Goal: Information Seeking & Learning: Learn about a topic

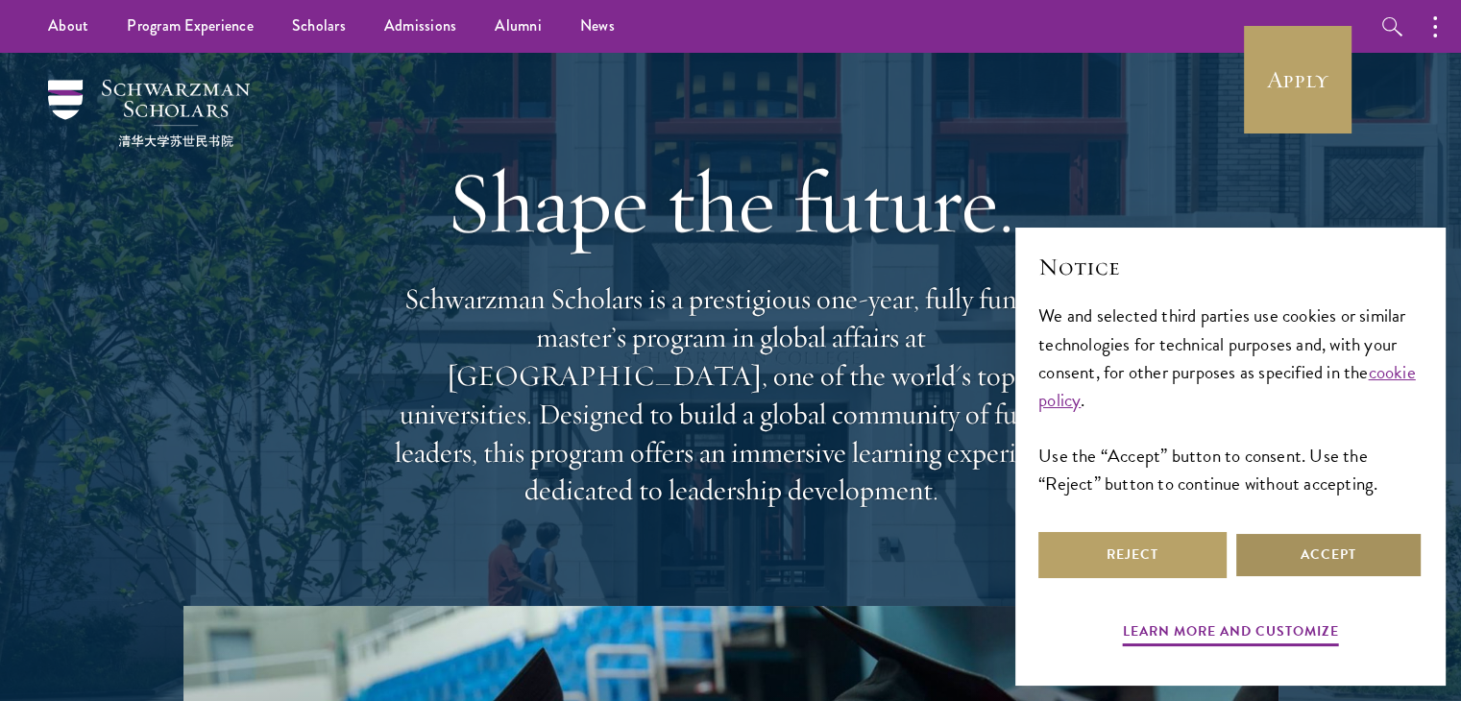
click at [1334, 562] on button "Accept" at bounding box center [1328, 555] width 188 height 46
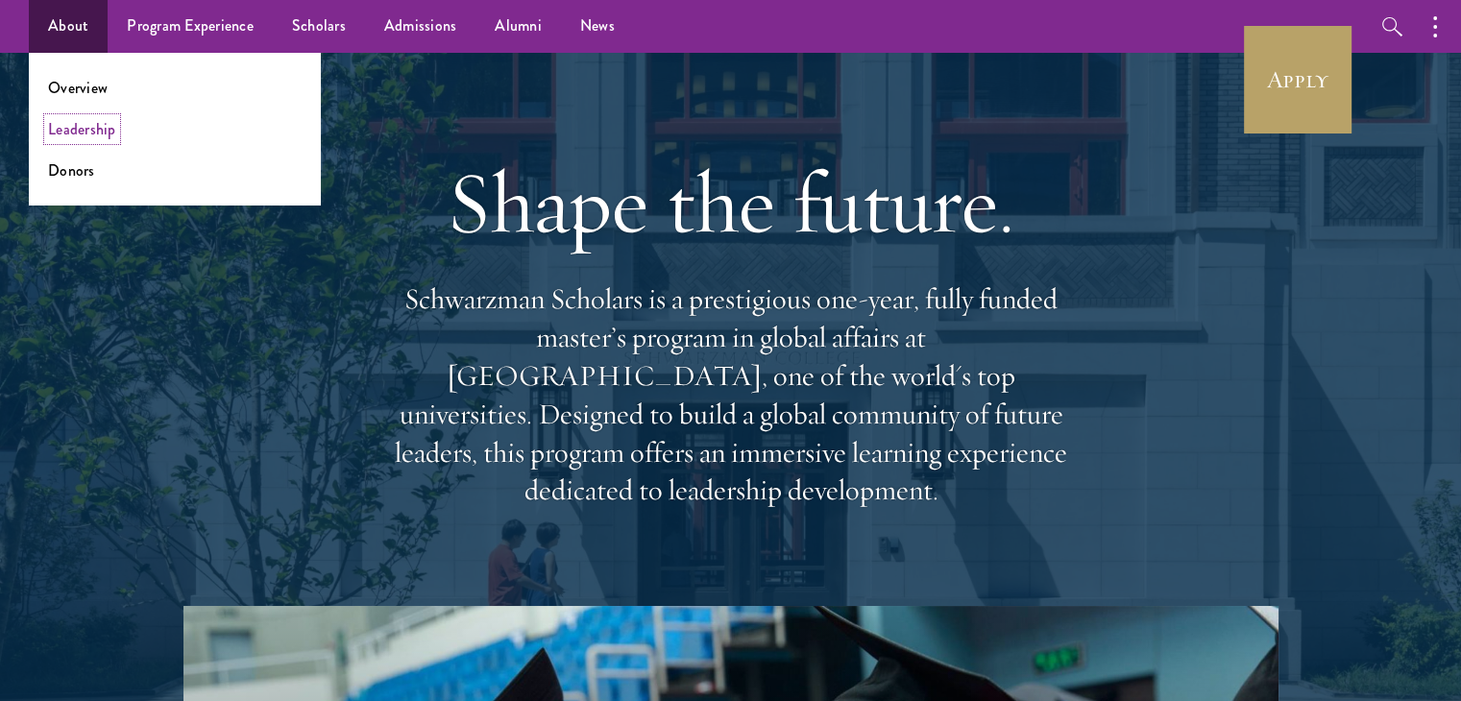
click at [96, 128] on link "Leadership" at bounding box center [82, 129] width 68 height 22
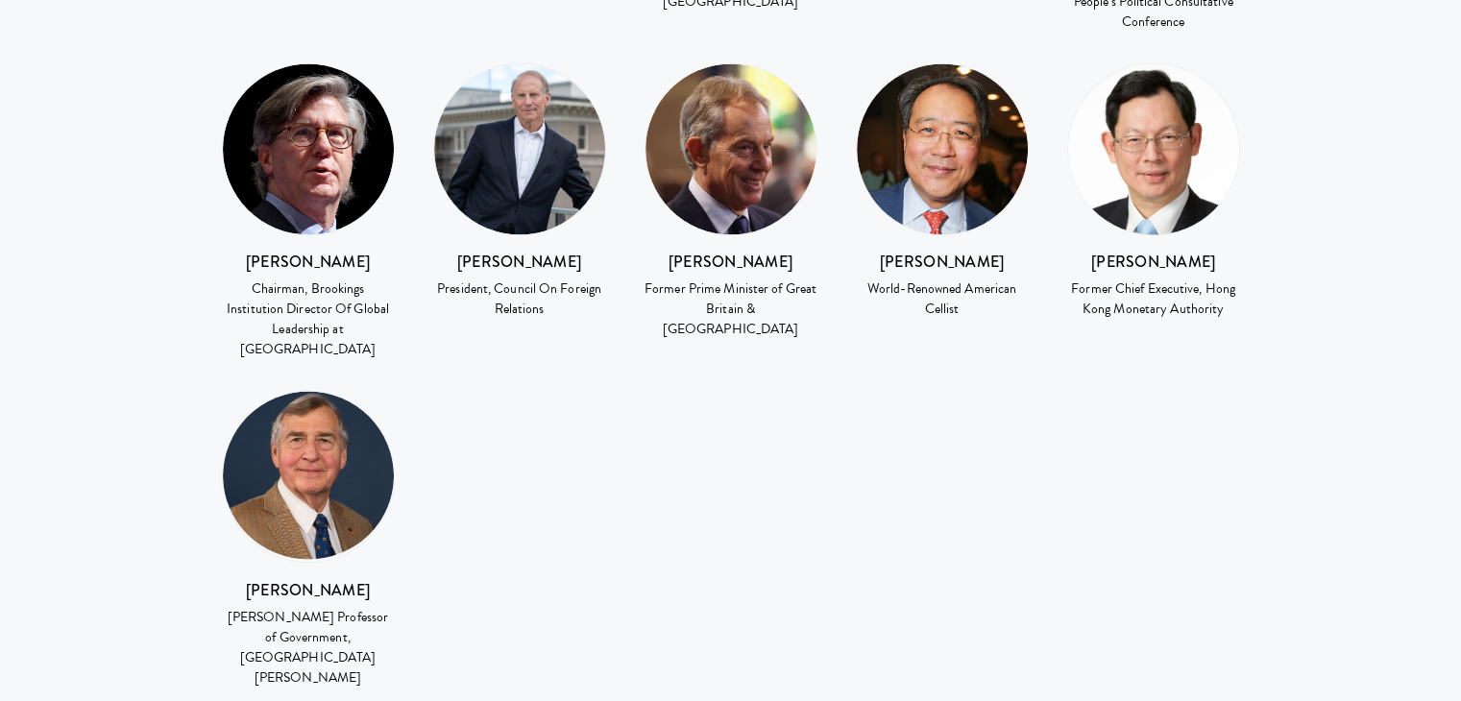
scroll to position [3151, 0]
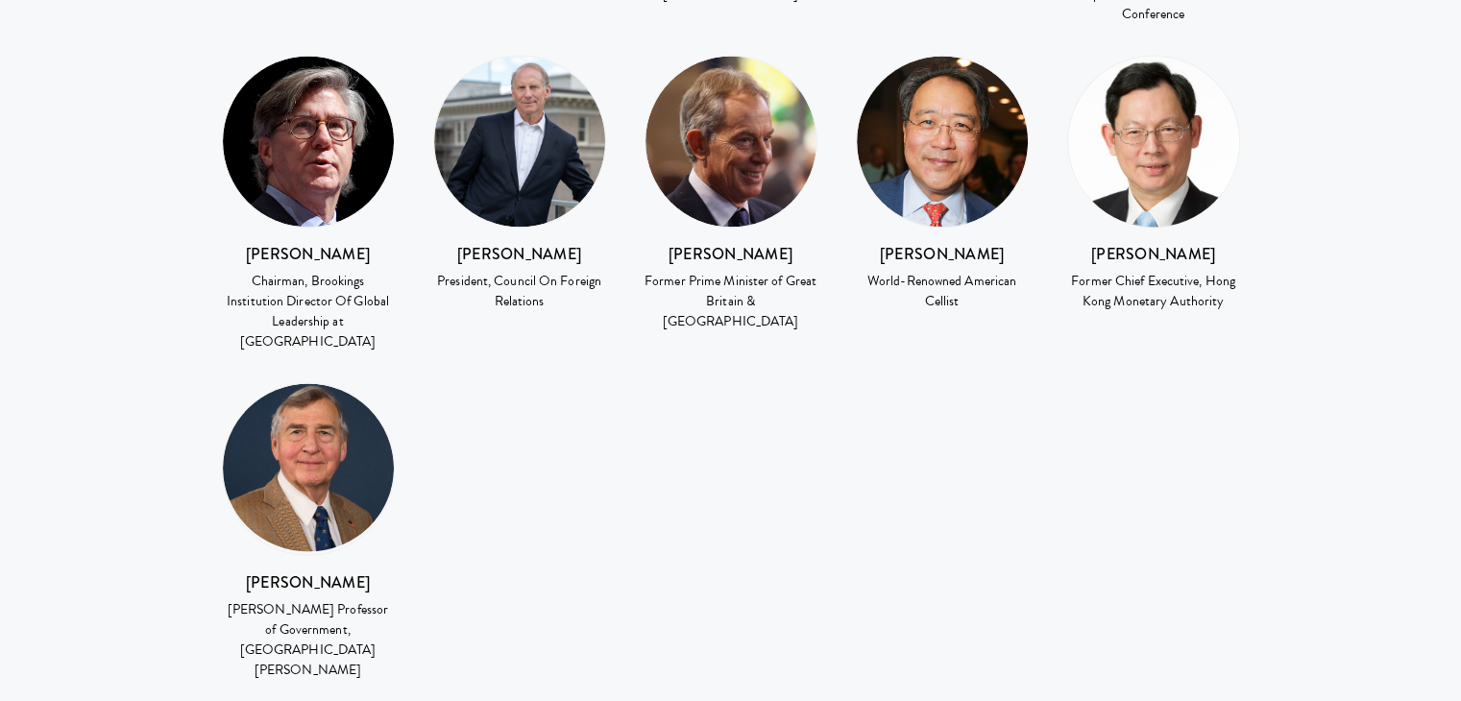
click at [767, 315] on div "Kevin Rudd Former Prime Minister Australia Condoleezza Rice 66th United States …" at bounding box center [731, 208] width 1057 height 1003
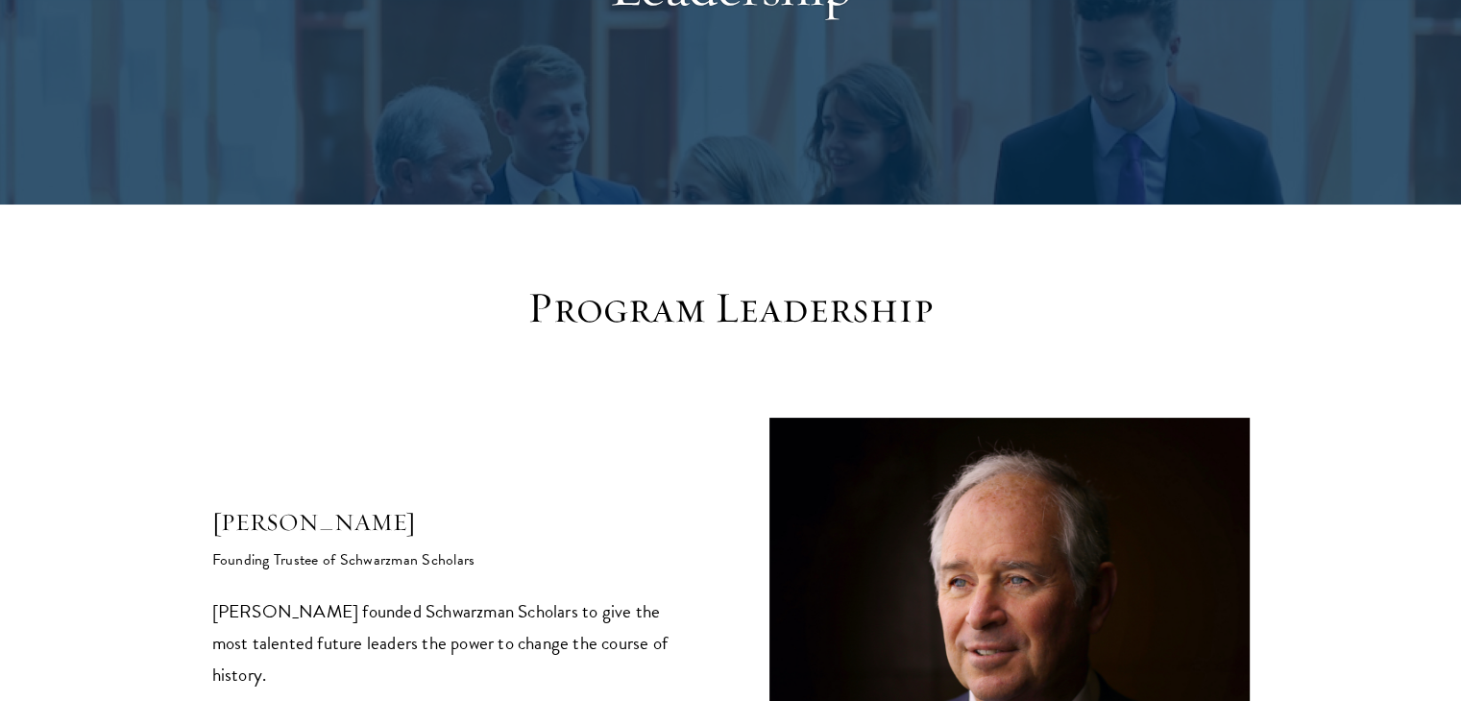
scroll to position [0, 0]
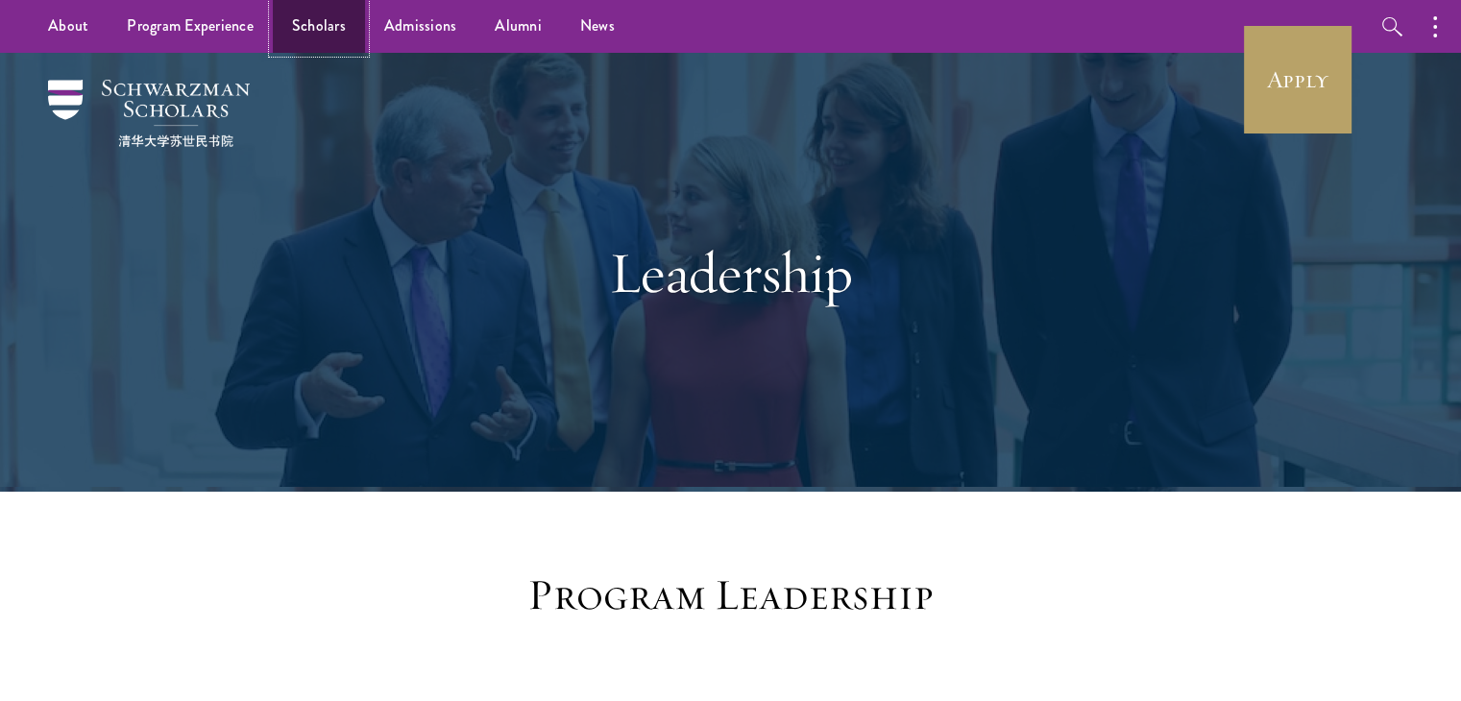
click at [343, 27] on link "Scholars" at bounding box center [319, 26] width 92 height 53
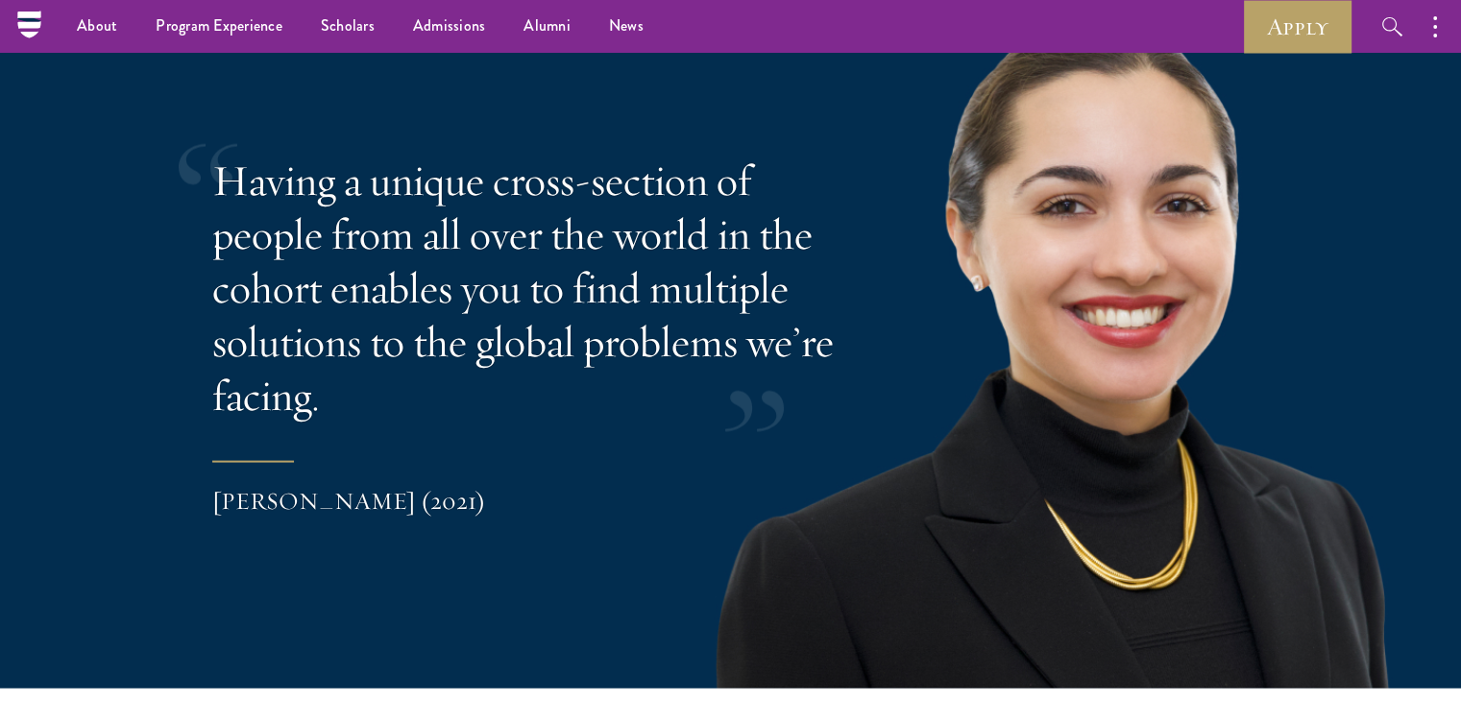
scroll to position [3796, 0]
